Goal: Contribute content: Contribute content

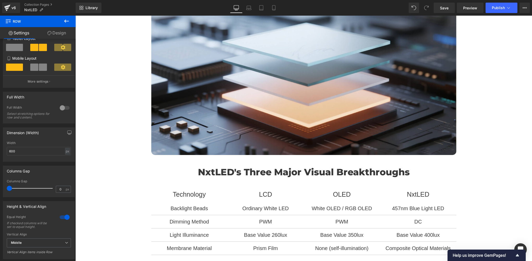
scroll to position [434, 0]
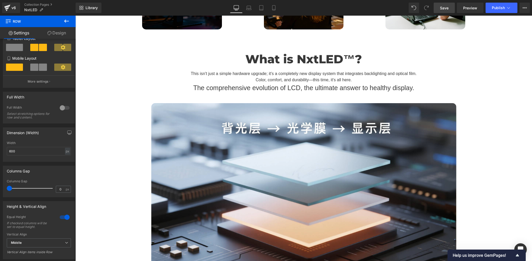
drag, startPoint x: 447, startPoint y: 3, endPoint x: 194, endPoint y: 94, distance: 269.5
click at [447, 3] on link "Save" at bounding box center [443, 8] width 21 height 10
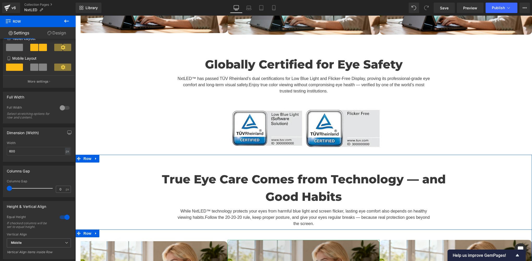
scroll to position [1476, 0]
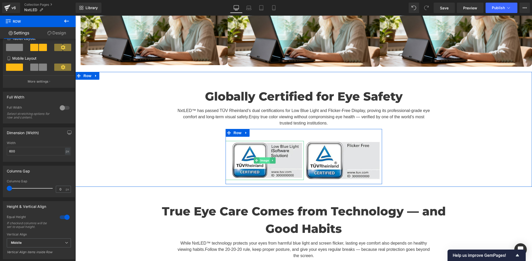
click at [260, 157] on span "Image" at bounding box center [264, 160] width 11 height 6
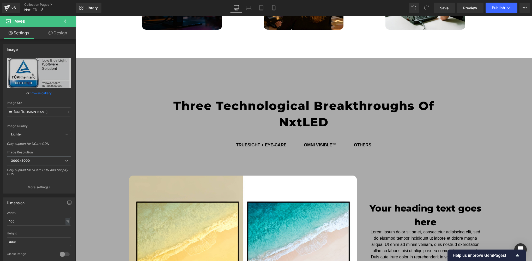
scroll to position [868, 0]
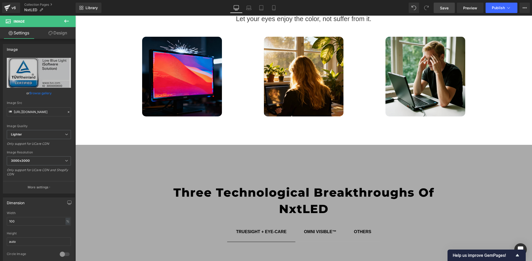
drag, startPoint x: 441, startPoint y: 7, endPoint x: 95, endPoint y: 105, distance: 360.2
click at [441, 7] on span "Save" at bounding box center [444, 7] width 9 height 5
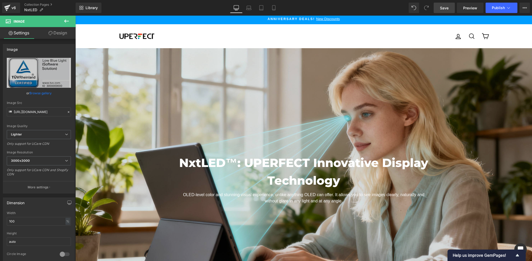
scroll to position [0, 0]
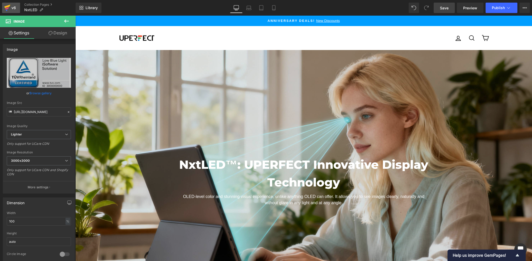
click at [9, 8] on icon at bounding box center [7, 7] width 6 height 13
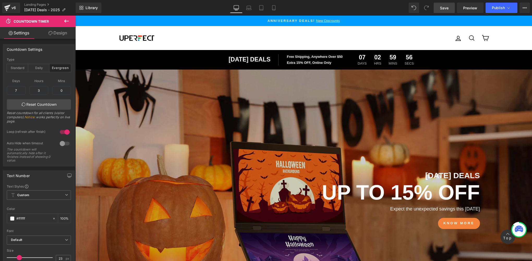
click at [445, 12] on link "Save" at bounding box center [443, 8] width 21 height 10
click at [268, 7] on icon at bounding box center [267, 7] width 5 height 5
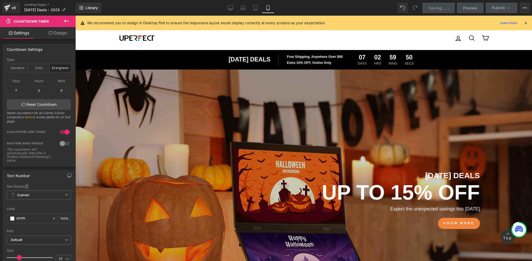
type input "100"
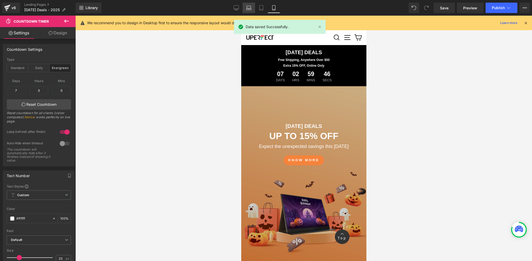
click at [247, 9] on icon at bounding box center [248, 7] width 5 height 5
type input "100"
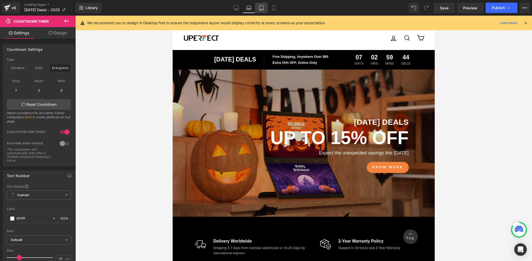
click at [261, 8] on icon at bounding box center [260, 7] width 5 height 5
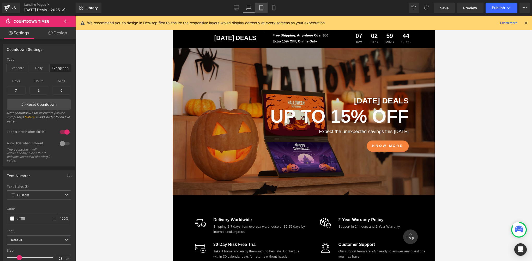
type input "100"
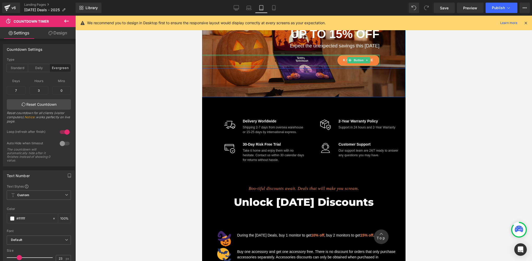
scroll to position [282, 0]
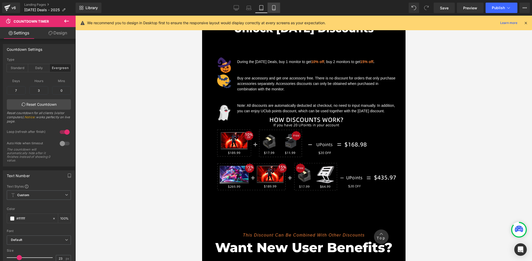
click at [276, 8] on link "Mobile" at bounding box center [273, 8] width 13 height 10
type input "100"
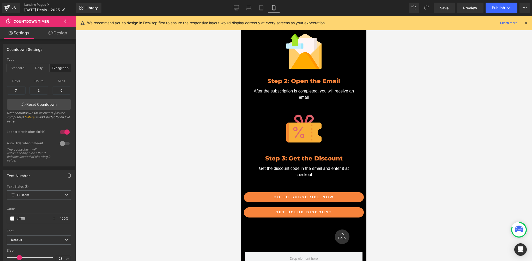
scroll to position [1042, 0]
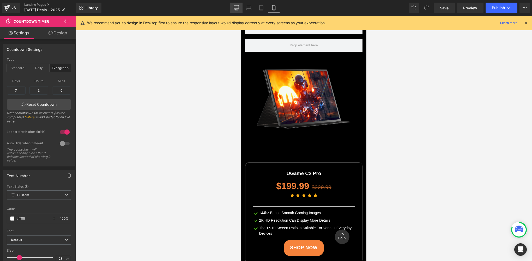
click at [239, 9] on icon at bounding box center [236, 9] width 5 height 0
type input "100"
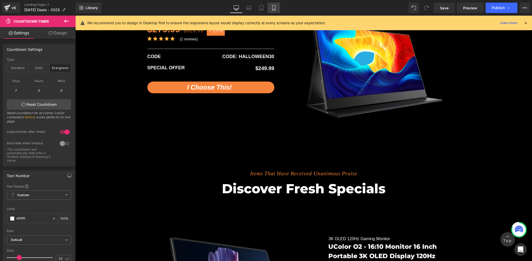
scroll to position [0, 0]
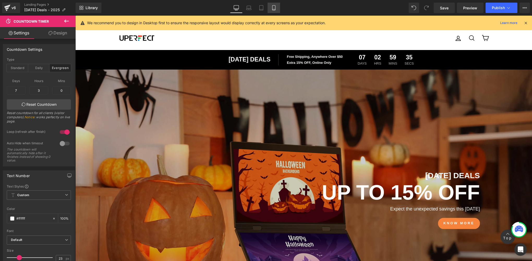
click at [273, 7] on icon at bounding box center [273, 7] width 5 height 5
type input "100"
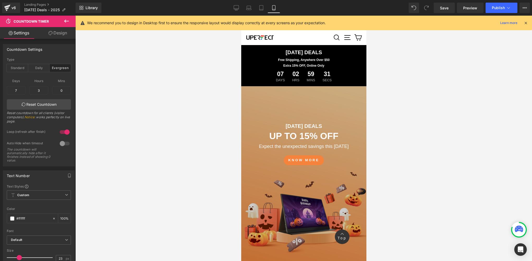
click at [526, 23] on icon at bounding box center [525, 23] width 5 height 5
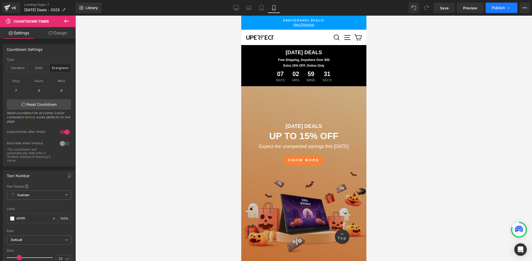
click at [495, 7] on span "Publish" at bounding box center [497, 8] width 13 height 4
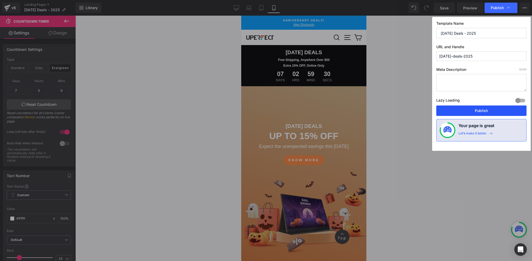
click at [473, 110] on button "Publish" at bounding box center [481, 111] width 90 height 10
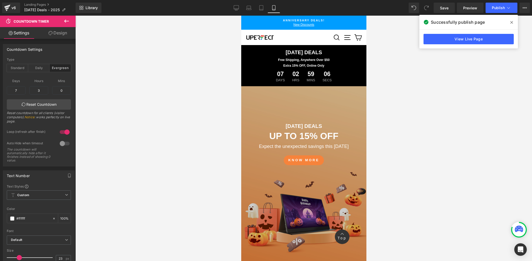
click at [164, 96] on div at bounding box center [303, 138] width 456 height 245
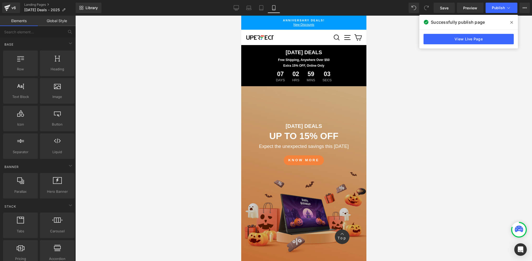
click at [136, 106] on div at bounding box center [303, 138] width 456 height 245
click at [14, 10] on div "v6" at bounding box center [13, 7] width 7 height 7
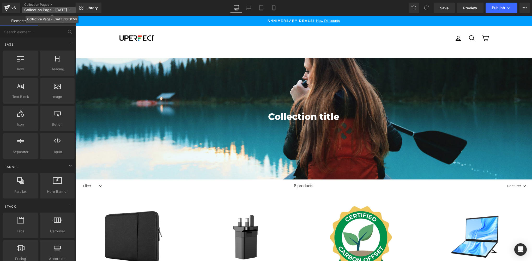
click at [55, 10] on span "Collection Page - [DATE] 13:50:58" at bounding box center [49, 10] width 50 height 4
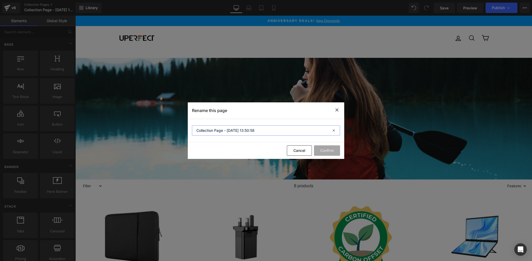
click at [264, 133] on input "Collection Page - [DATE] 13:50:58" at bounding box center [266, 130] width 148 height 10
paste input "[DATE] Deals - 2025"
type input "[DATE] Deals - 2025"
click at [323, 149] on button "Confirm" at bounding box center [327, 150] width 26 height 10
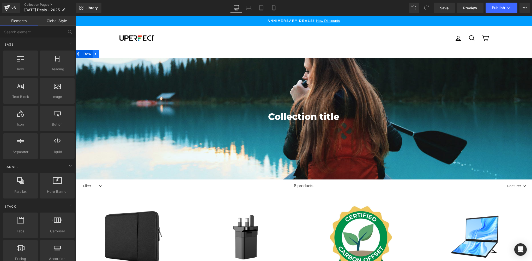
click at [94, 53] on icon at bounding box center [96, 54] width 4 height 4
click at [106, 54] on link at bounding box center [109, 54] width 7 height 8
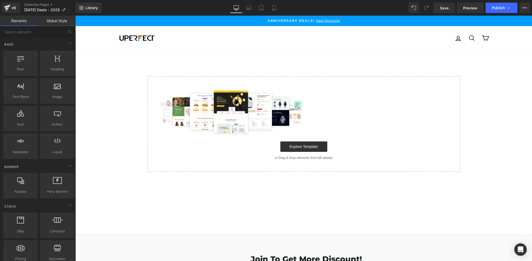
drag, startPoint x: 101, startPoint y: 84, endPoint x: 136, endPoint y: 76, distance: 36.0
click at [101, 83] on div "Select your layout" at bounding box center [303, 111] width 456 height 122
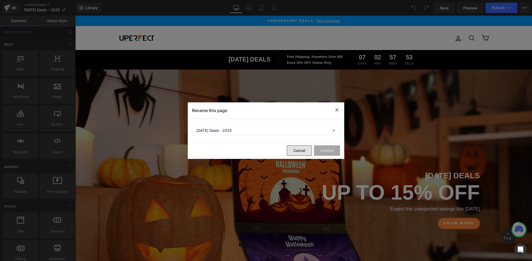
drag, startPoint x: 228, startPoint y: 135, endPoint x: 303, endPoint y: 151, distance: 77.0
click at [303, 151] on button "Cancel" at bounding box center [299, 150] width 25 height 10
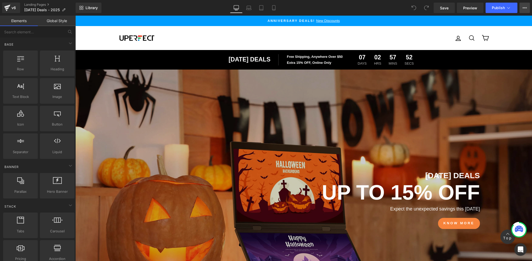
click at [526, 7] on button "View Live Page View with current Template Save Template to Library Schedule Pub…" at bounding box center [524, 8] width 10 height 10
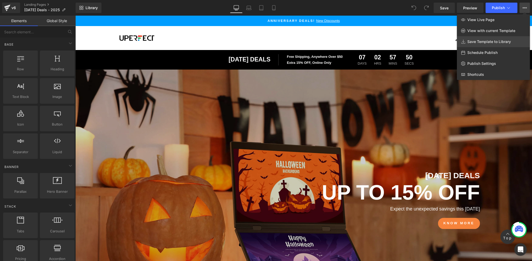
click at [480, 44] on link "Save Template to Library" at bounding box center [492, 41] width 73 height 11
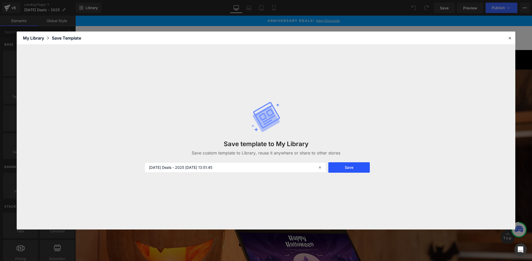
click at [342, 170] on button "Save" at bounding box center [348, 167] width 41 height 10
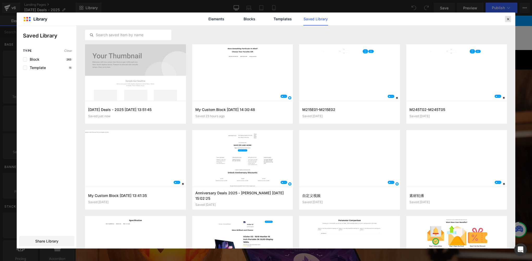
click at [511, 39] on div "Halloween Deals - 2025 2025-10-15 13:51:45 Saved just now Add to page My Custom…" at bounding box center [296, 137] width 438 height 223
click at [507, 19] on icon at bounding box center [507, 19] width 5 height 5
click at [509, 18] on div "Pause slideshow Play slideshow Anniversary Deals! New Discounts Fast Delivery W…" at bounding box center [303, 21] width 456 height 10
click at [505, 18] on div "Pause slideshow Play slideshow Anniversary Deals! New Discounts Fast Delivery W…" at bounding box center [303, 21] width 456 height 10
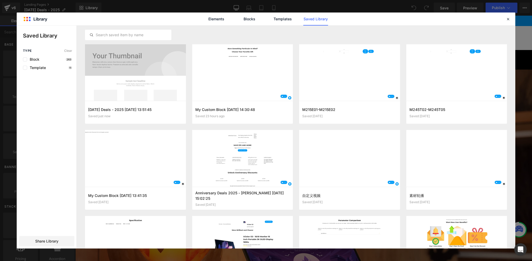
click at [506, 18] on div "Pause slideshow Play slideshow Anniversary Deals! New Discounts Fast Delivery W…" at bounding box center [303, 21] width 456 height 10
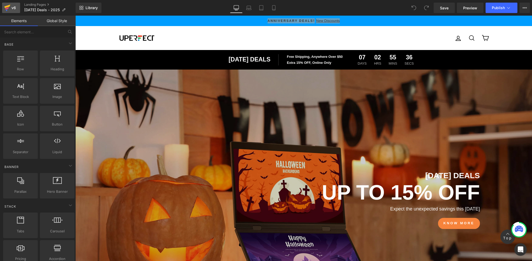
click at [13, 4] on link "v6" at bounding box center [11, 8] width 18 height 10
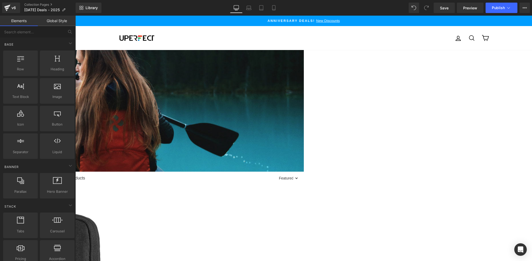
click at [75, 16] on span "Row" at bounding box center [75, 16] width 0 height 0
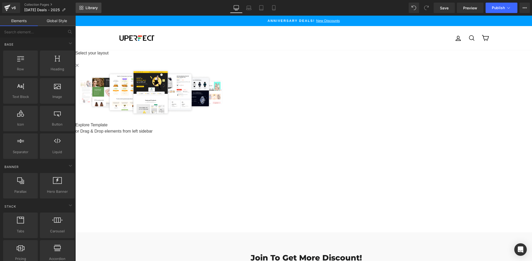
click at [94, 7] on span "Library" at bounding box center [91, 7] width 12 height 5
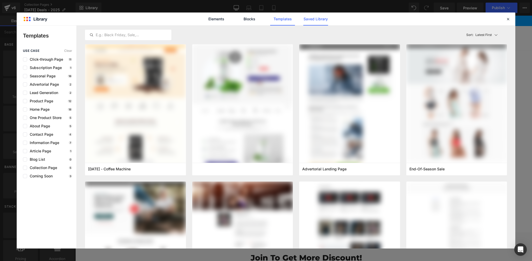
click at [318, 16] on link "Saved Library" at bounding box center [315, 19] width 25 height 13
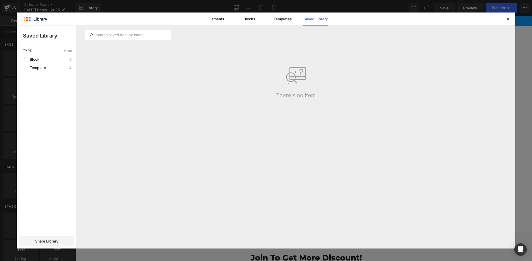
click at [318, 19] on link "Saved Library" at bounding box center [315, 19] width 25 height 13
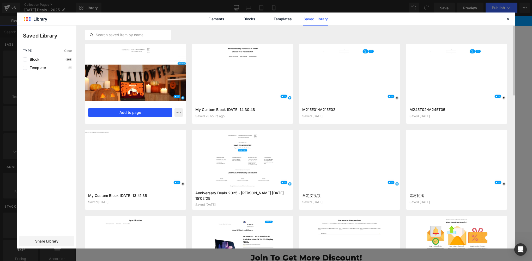
click at [133, 111] on button "Add to page" at bounding box center [130, 112] width 84 height 8
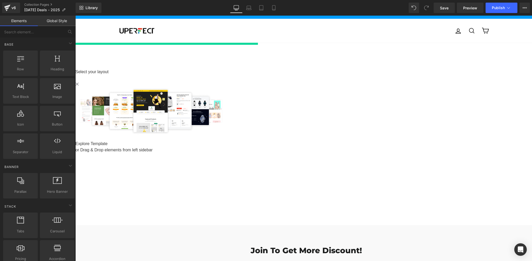
scroll to position [8, 0]
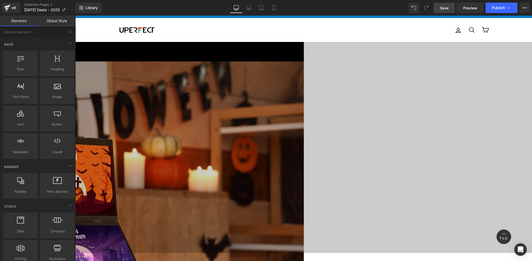
click at [444, 8] on span "Save" at bounding box center [444, 7] width 9 height 5
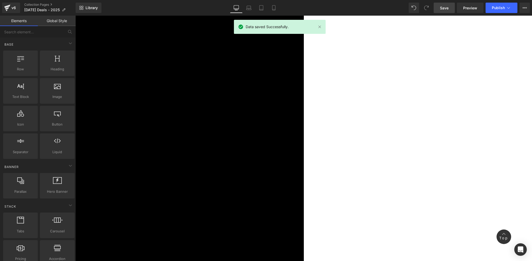
scroll to position [1389, 0]
click at [474, 11] on link "Preview" at bounding box center [469, 8] width 27 height 10
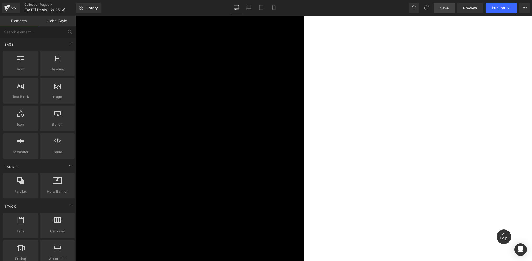
click at [443, 8] on span "Save" at bounding box center [444, 7] width 9 height 5
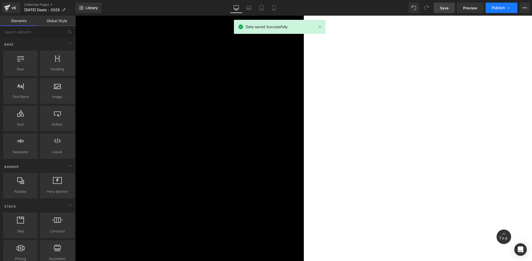
click at [495, 8] on span "Publish" at bounding box center [497, 8] width 13 height 4
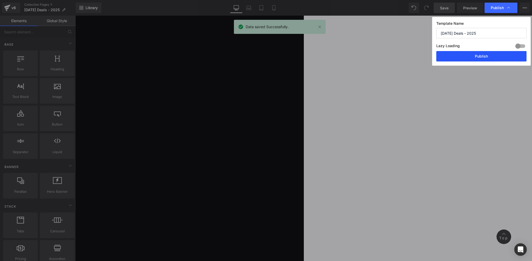
click at [493, 53] on button "Publish" at bounding box center [481, 56] width 90 height 10
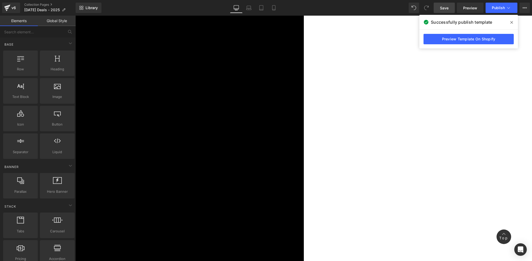
scroll to position [1129, 0]
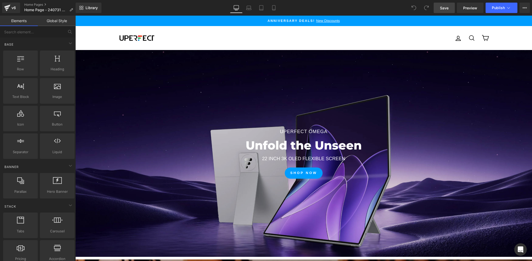
click at [442, 9] on span "Save" at bounding box center [444, 7] width 9 height 5
click at [446, 9] on span "Save" at bounding box center [444, 7] width 9 height 5
click at [492, 11] on button "Publish" at bounding box center [501, 8] width 32 height 10
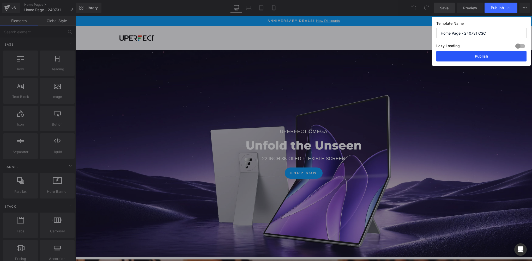
click at [479, 55] on button "Publish" at bounding box center [481, 56] width 90 height 10
